Goal: Navigation & Orientation: Find specific page/section

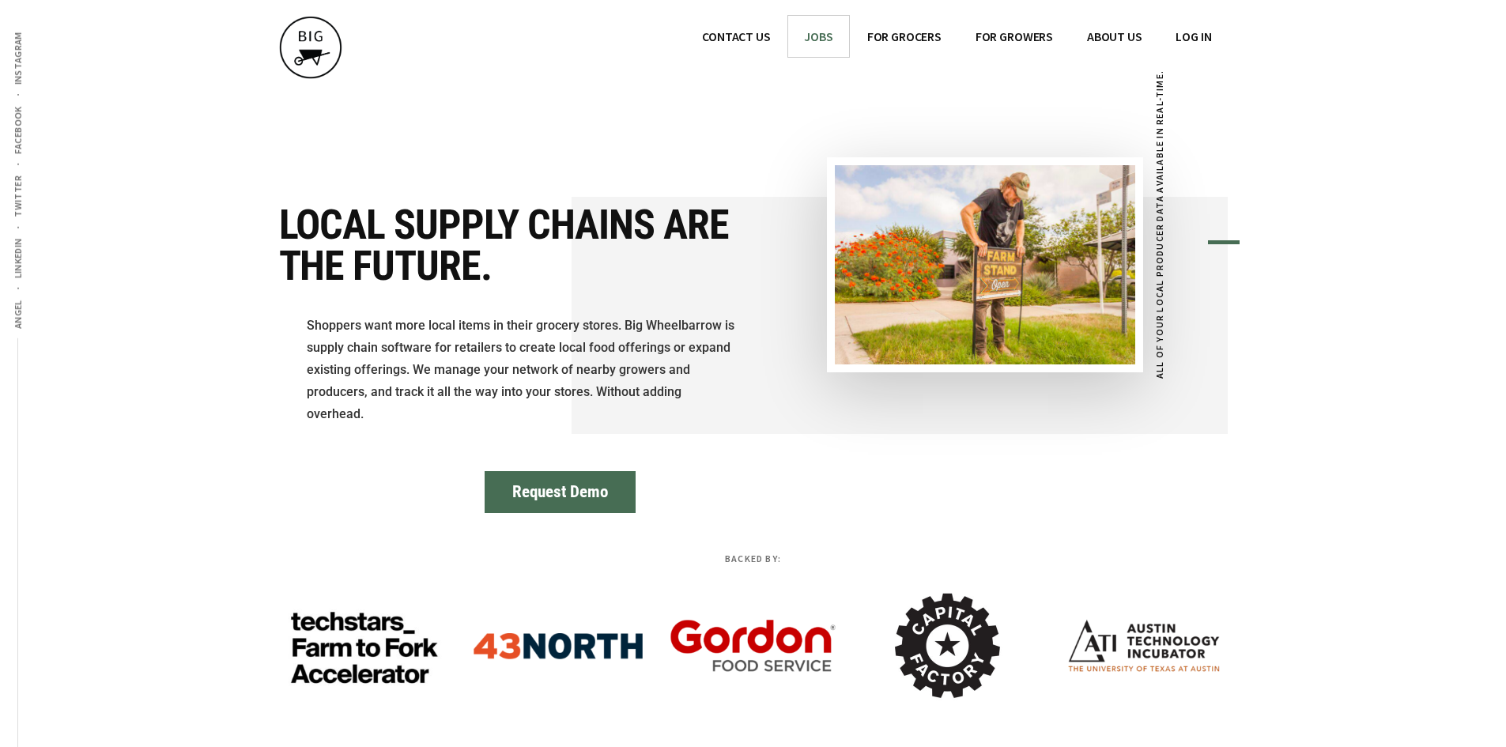
click at [823, 38] on span "JOBS" at bounding box center [818, 36] width 28 height 16
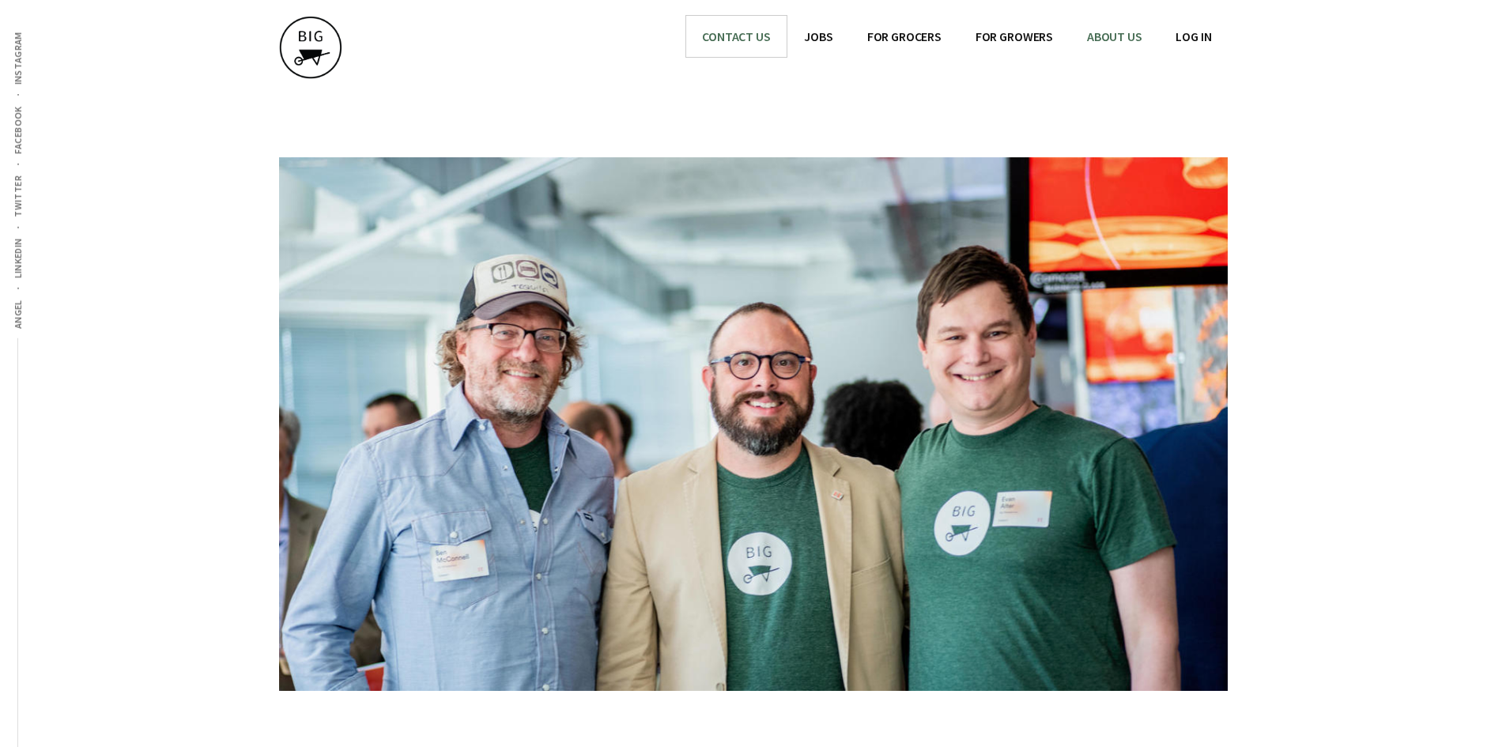
click at [762, 31] on span "CONTACT US" at bounding box center [736, 36] width 68 height 16
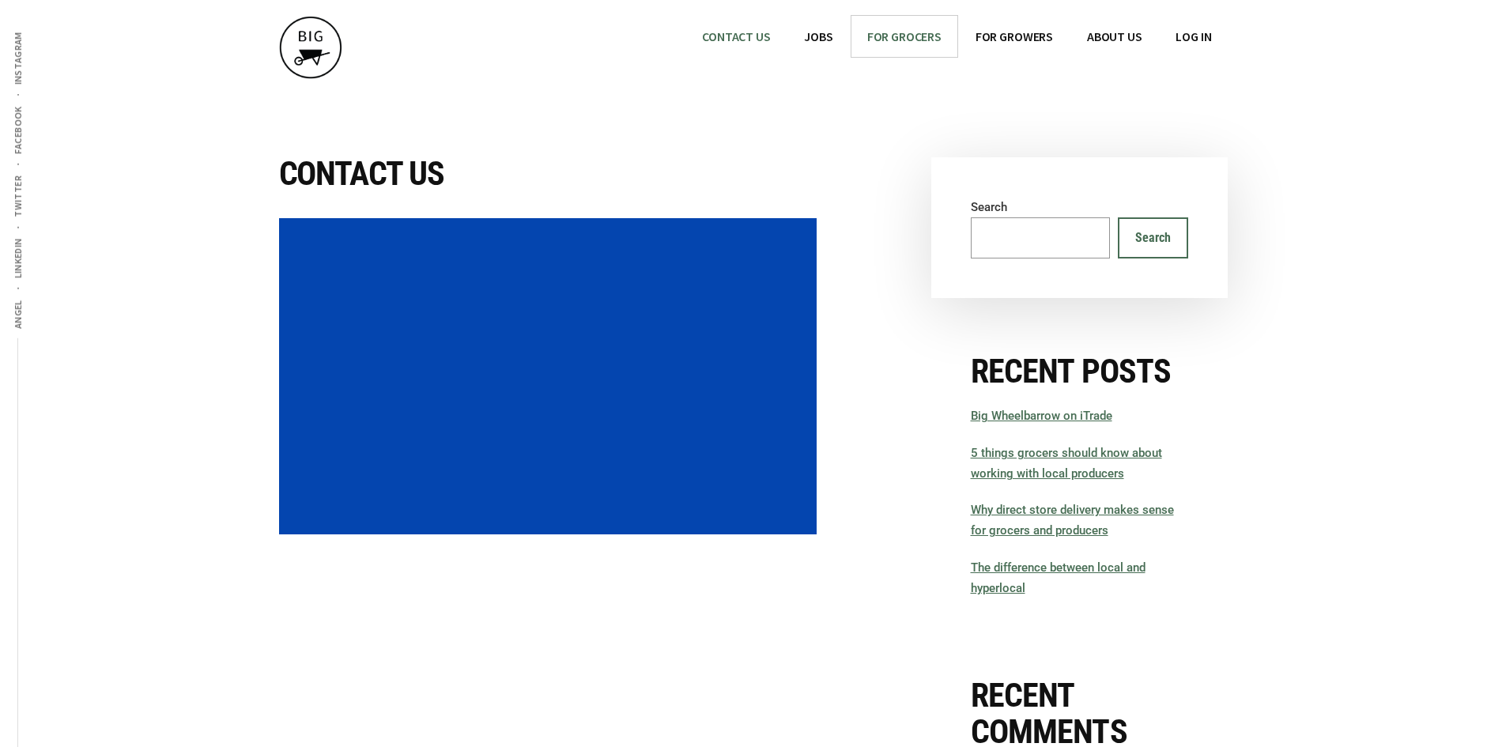
click at [929, 37] on span "FOR GROCERS" at bounding box center [904, 36] width 74 height 16
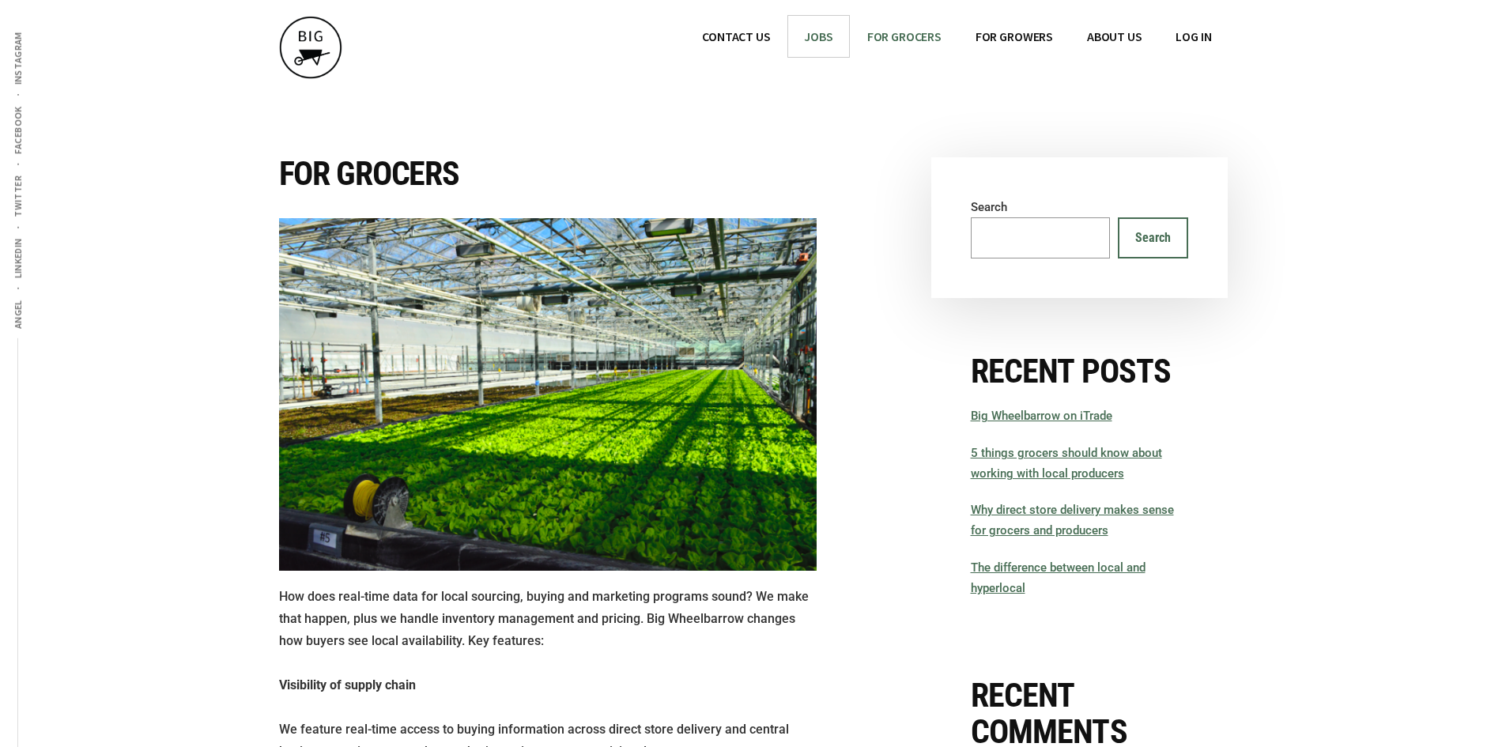
click at [836, 32] on link "JOBS" at bounding box center [818, 36] width 60 height 41
